Goal: Task Accomplishment & Management: Manage account settings

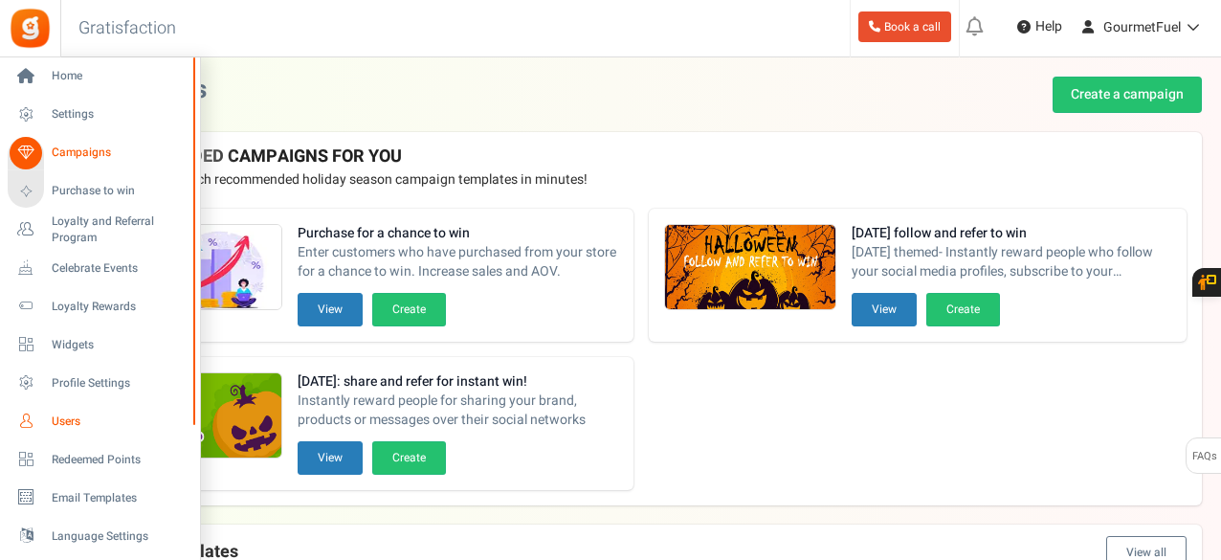
click at [57, 422] on span "Users" at bounding box center [119, 421] width 134 height 16
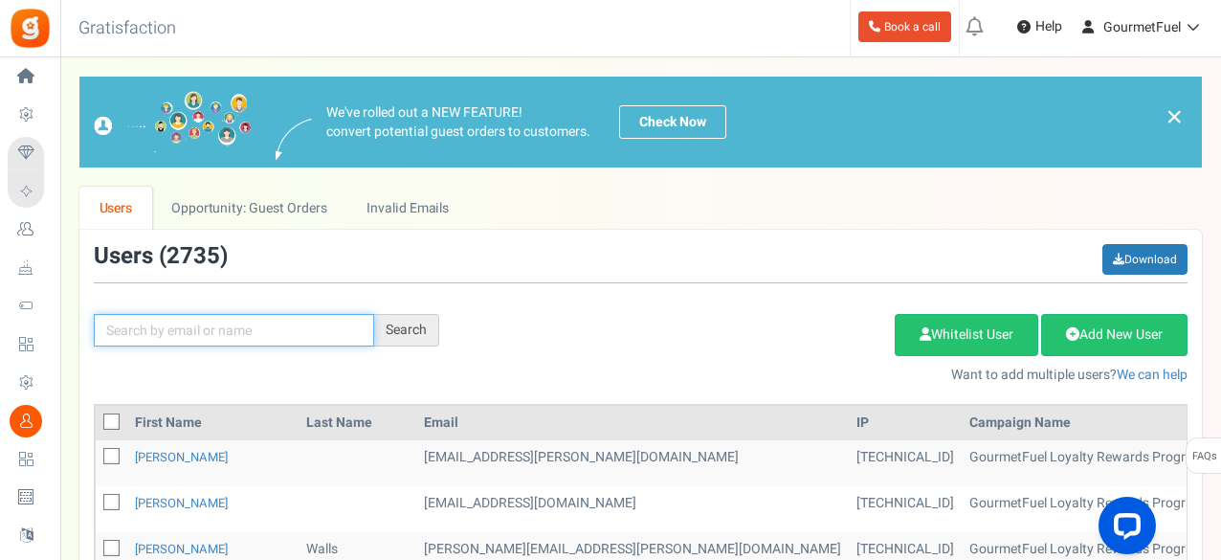
click at [180, 326] on input "text" at bounding box center [234, 330] width 280 height 33
paste input "[EMAIL_ADDRESS][DOMAIN_NAME]"
type input "[EMAIL_ADDRESS][DOMAIN_NAME]"
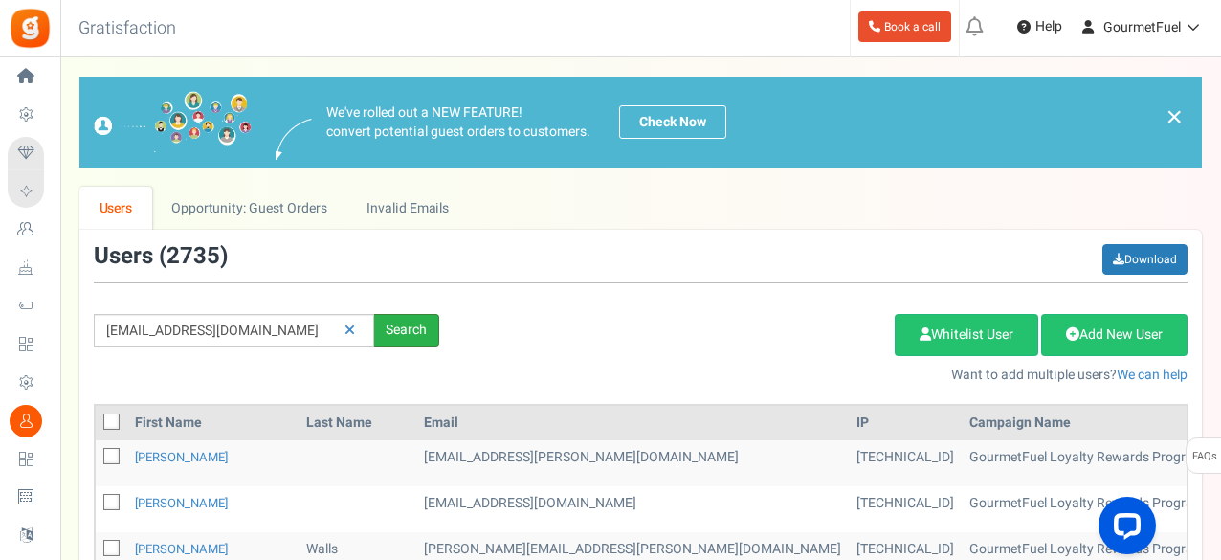
click at [396, 336] on div "Search" at bounding box center [406, 330] width 65 height 33
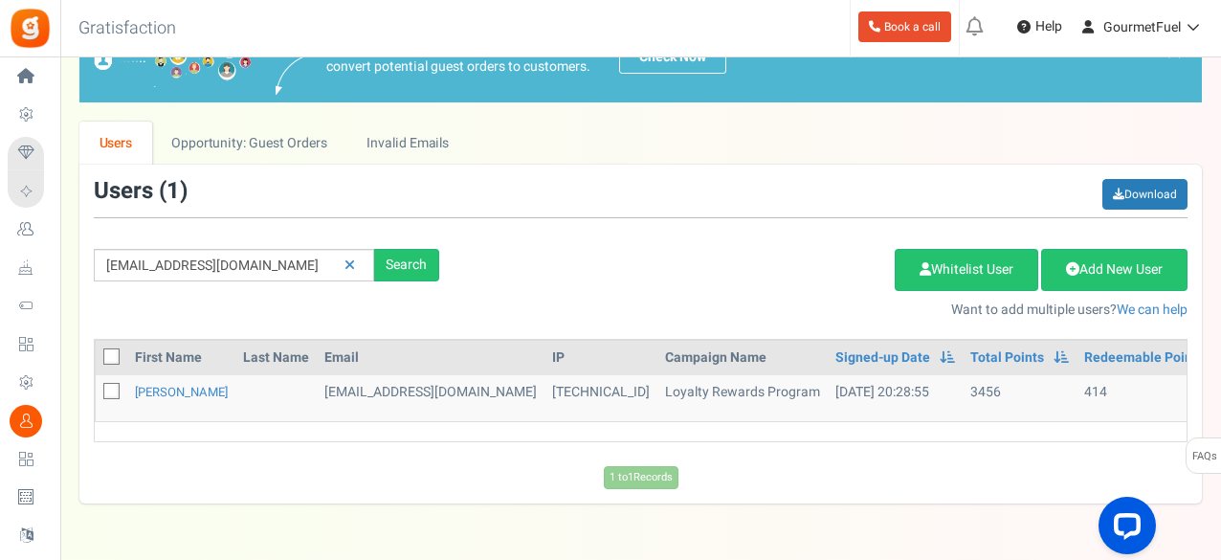
scroll to position [96, 0]
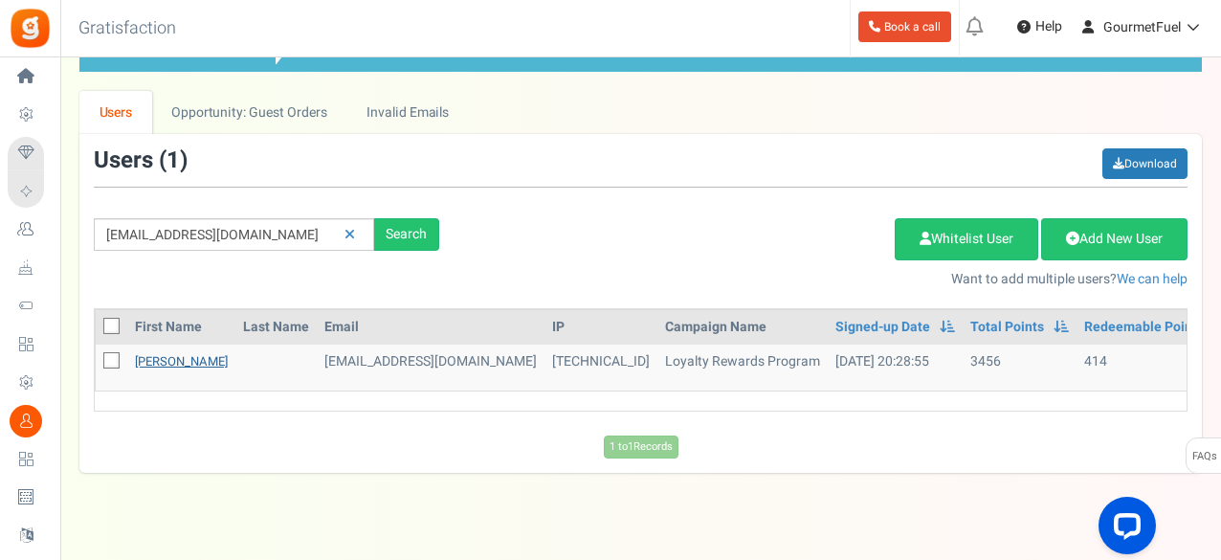
click at [135, 363] on link "[PERSON_NAME]" at bounding box center [181, 361] width 93 height 18
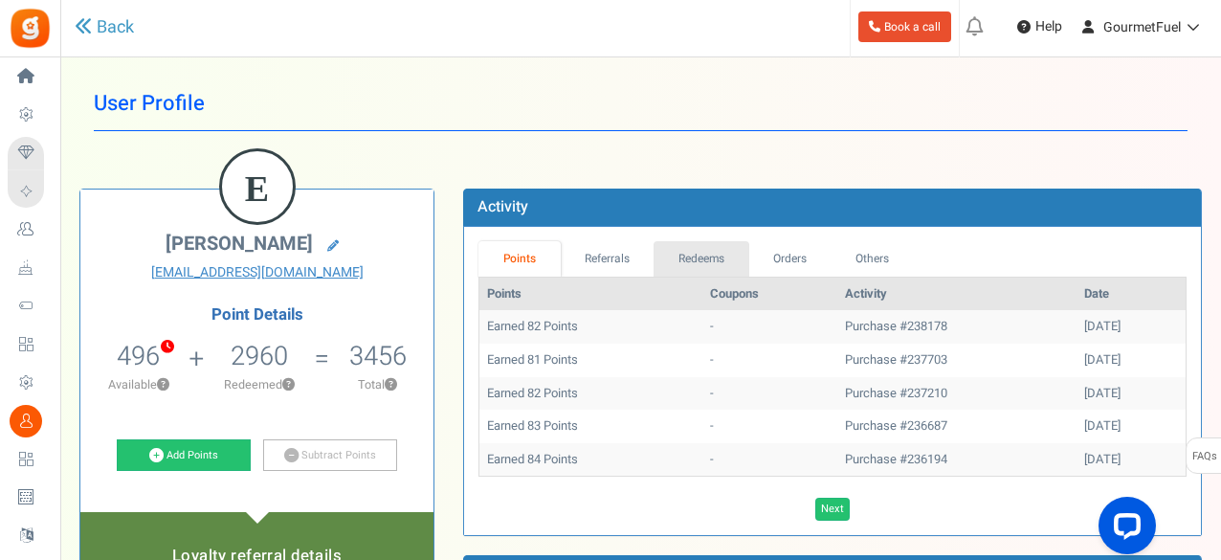
click at [715, 254] on link "Redeems" at bounding box center [701, 258] width 96 height 35
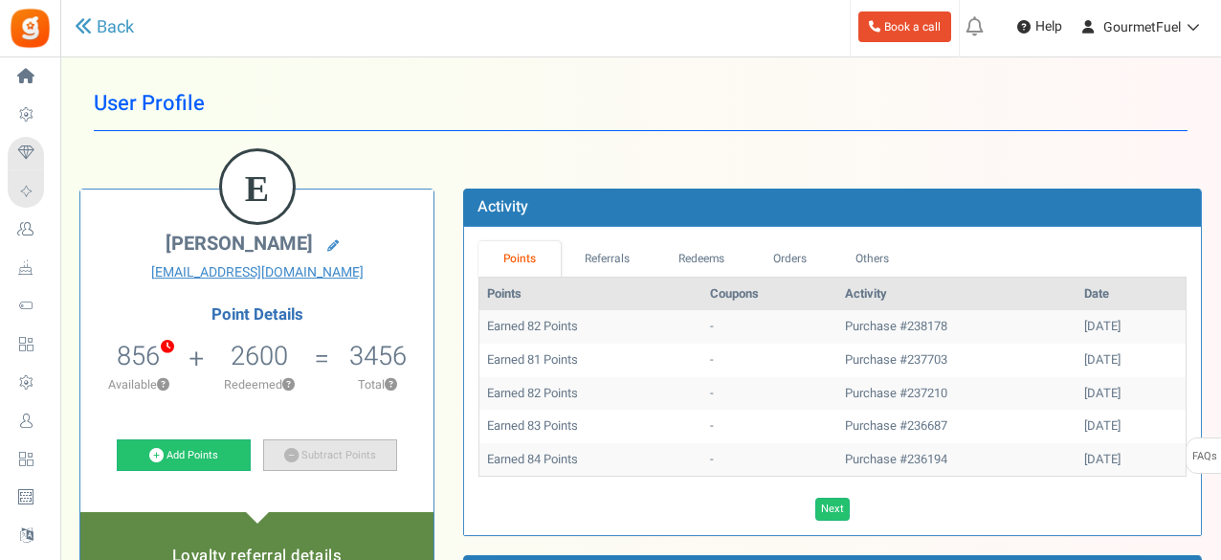
click at [325, 456] on link "Subtract Points" at bounding box center [330, 455] width 134 height 33
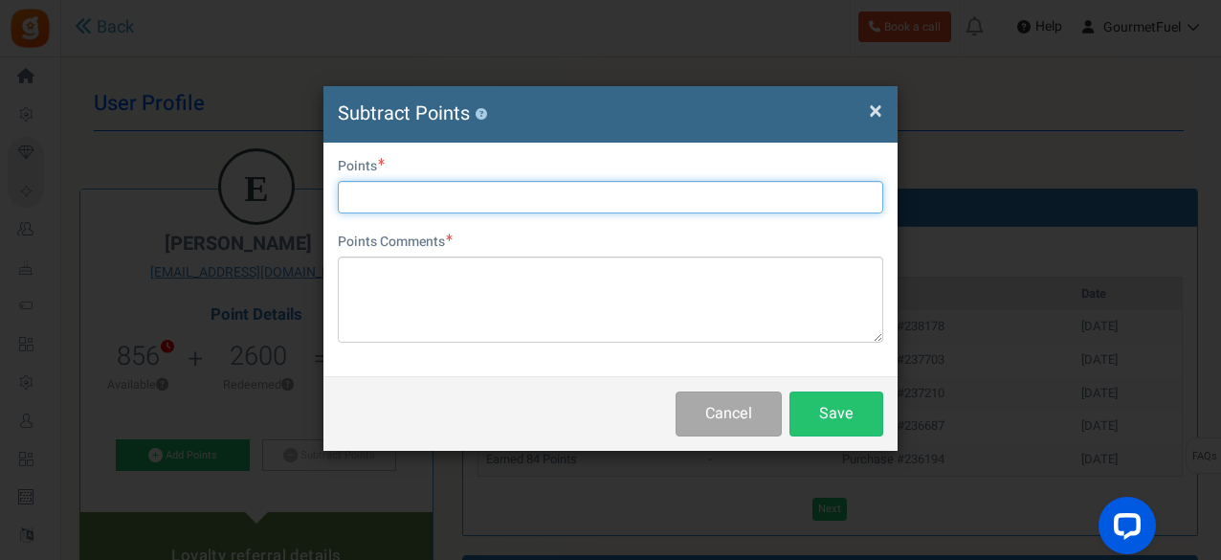
click at [486, 185] on input "text" at bounding box center [610, 197] width 545 height 33
type input "760"
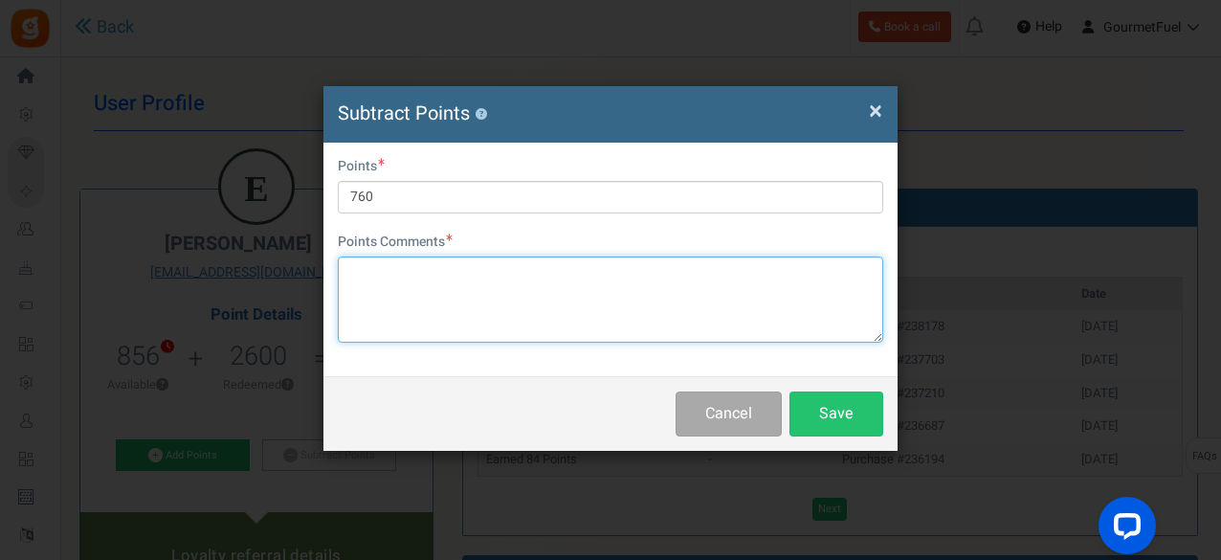
click at [501, 272] on textarea at bounding box center [610, 299] width 545 height 86
paste textarea "GRPAYhl8HqBAX"
type textarea "GRPAYhl8HqBAX"
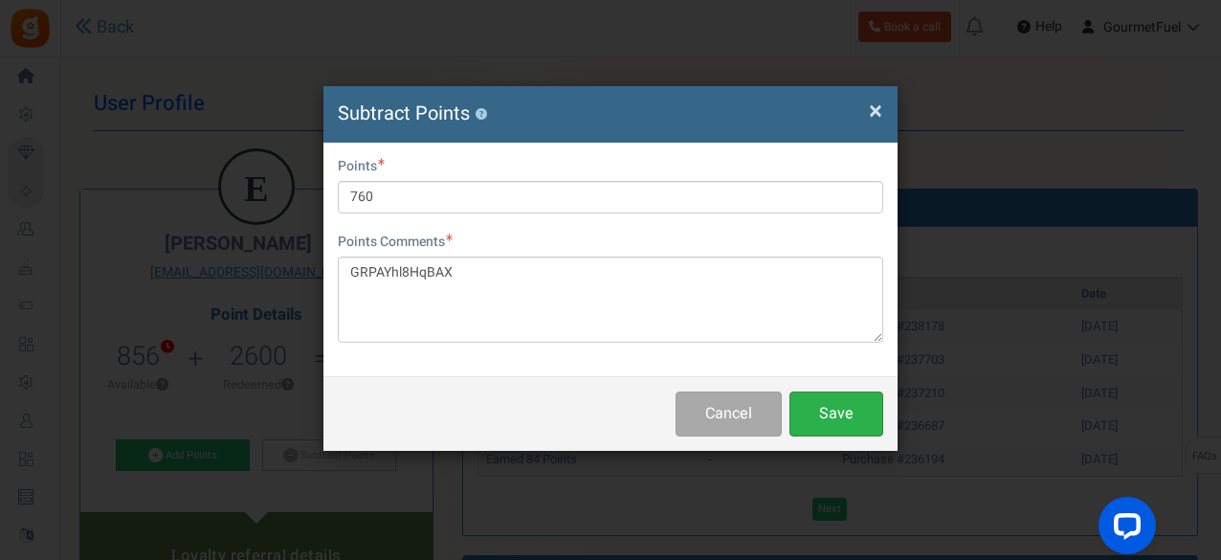
click at [825, 402] on button "Save" at bounding box center [836, 413] width 94 height 45
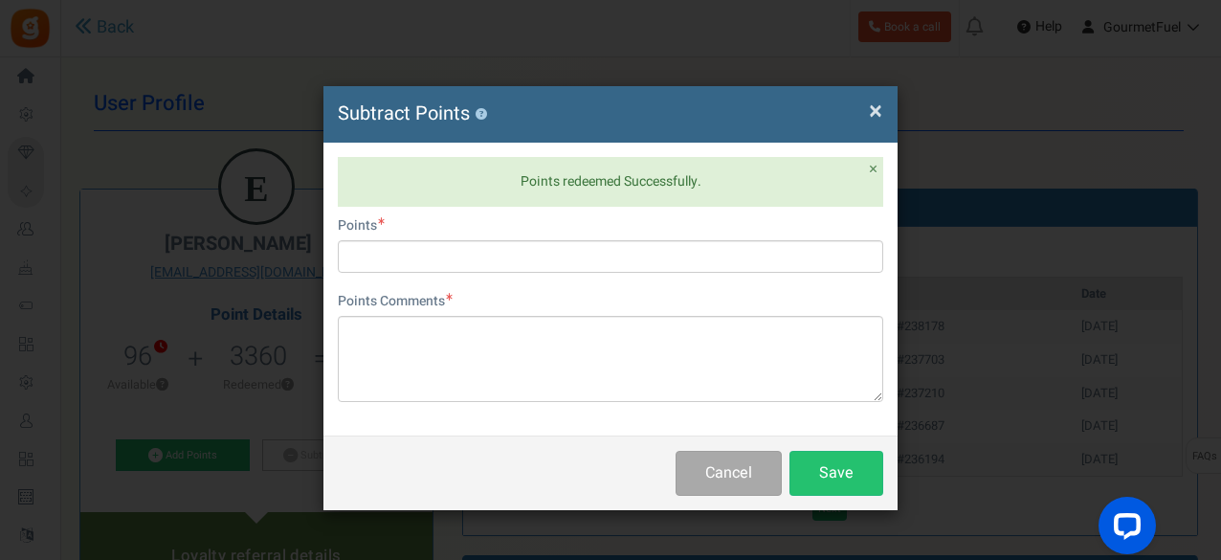
click at [999, 232] on div "× Close Subtract Points ? Points redeemed Successfully. × Close User Email [EMA…" at bounding box center [610, 280] width 1221 height 560
